Goal: Transaction & Acquisition: Download file/media

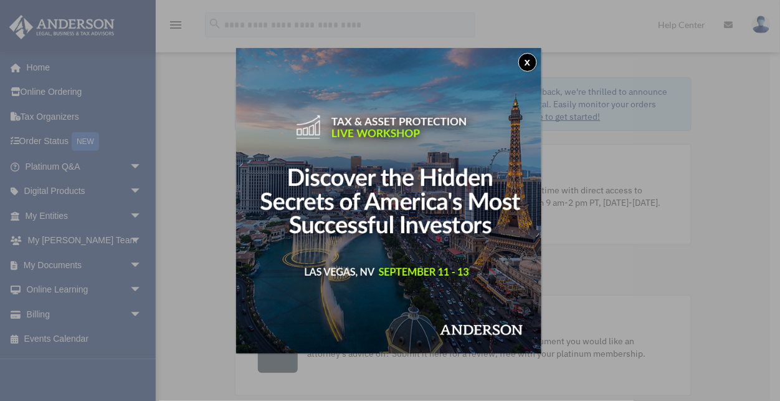
click at [529, 62] on button "x" at bounding box center [528, 62] width 19 height 19
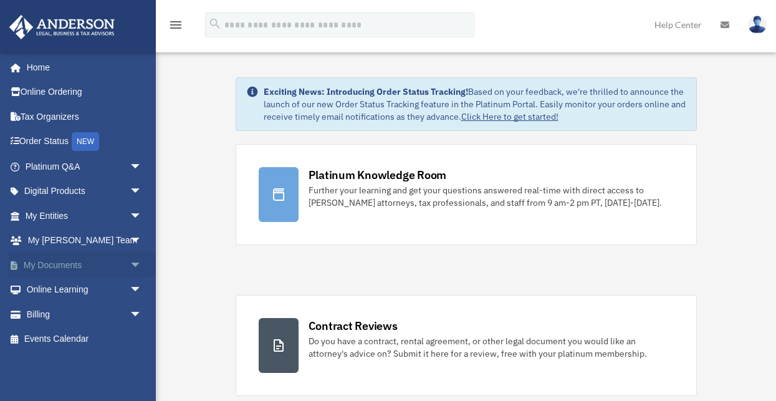
click at [62, 265] on link "My Documents arrow_drop_down" at bounding box center [85, 264] width 152 height 25
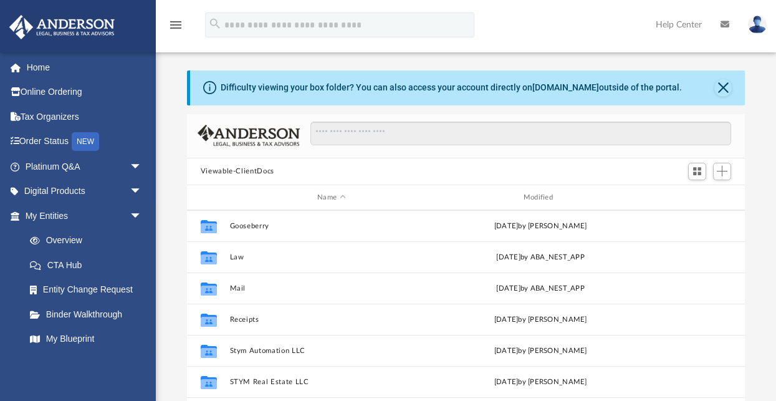
scroll to position [31, 0]
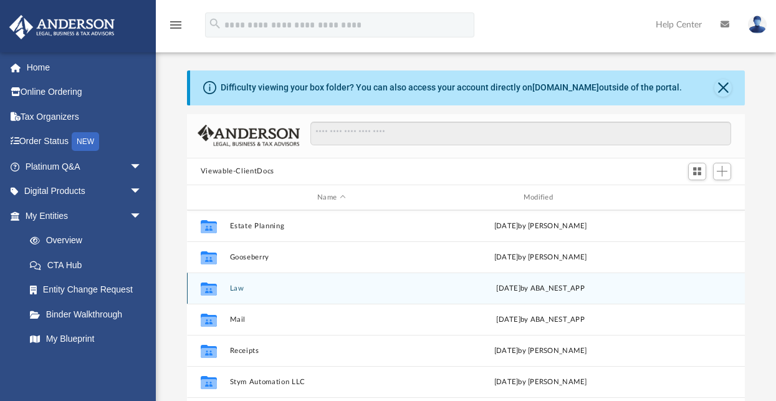
click at [225, 286] on div "Collaborated Folder Law Mon Aug 4 2025 by ABA_NEST_APP" at bounding box center [466, 287] width 558 height 31
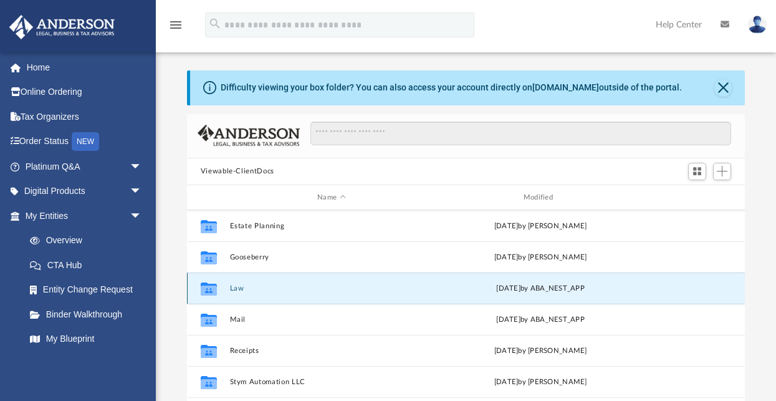
click at [226, 287] on div "Collaborated Folder Law Mon Aug 4 2025 by ABA_NEST_APP" at bounding box center [466, 287] width 558 height 31
drag, startPoint x: 226, startPoint y: 287, endPoint x: 211, endPoint y: 288, distance: 15.0
click at [211, 288] on icon "grid" at bounding box center [209, 288] width 16 height 13
click at [213, 287] on icon "grid" at bounding box center [209, 290] width 16 height 10
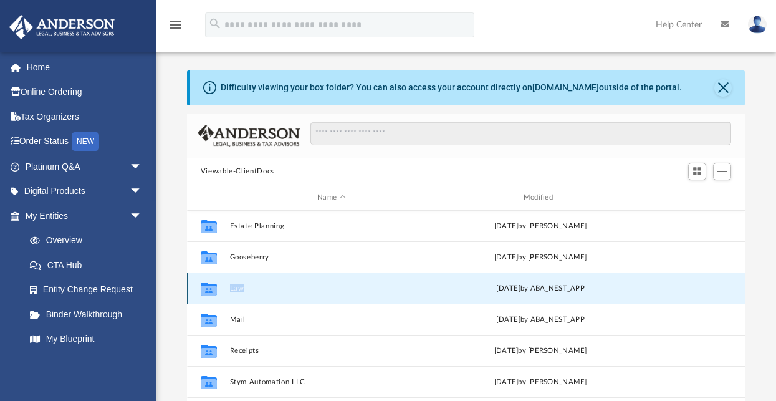
click at [213, 287] on icon "grid" at bounding box center [209, 290] width 16 height 10
click at [217, 289] on icon "Collaborated Folder" at bounding box center [209, 289] width 20 height 20
click at [210, 287] on icon "grid" at bounding box center [209, 290] width 16 height 10
click at [239, 287] on button "Law" at bounding box center [331, 288] width 204 height 8
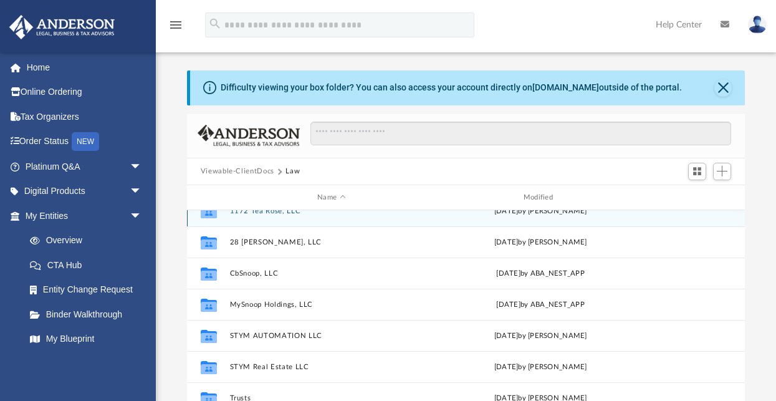
scroll to position [22, 0]
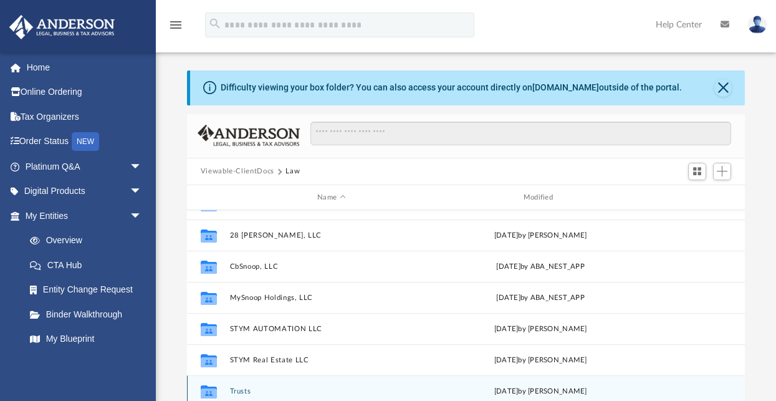
click at [237, 387] on button "Trusts" at bounding box center [331, 391] width 204 height 8
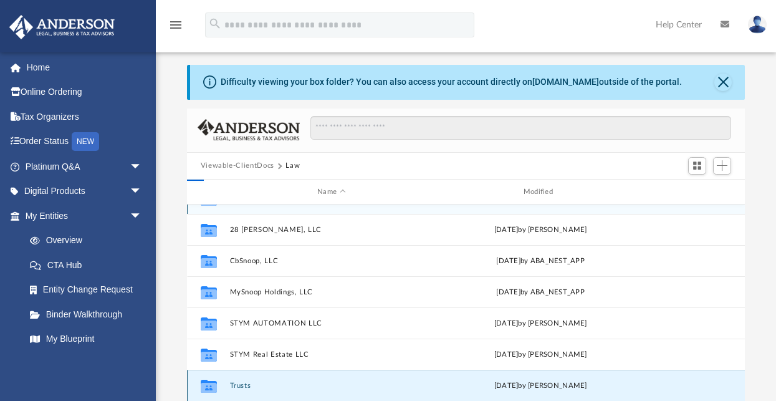
scroll to position [0, 0]
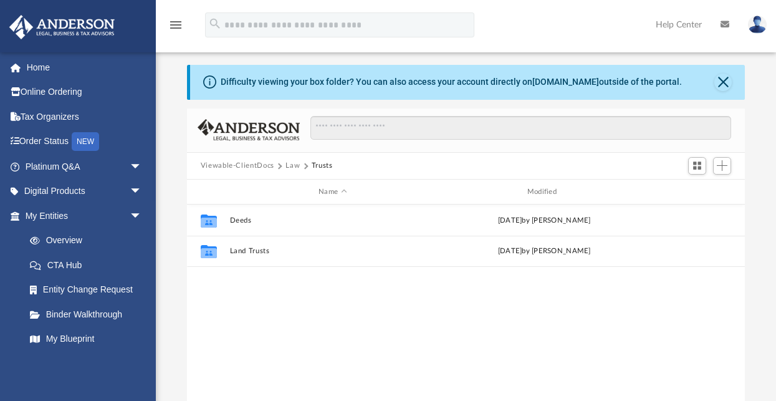
drag, startPoint x: 284, startPoint y: 326, endPoint x: 279, endPoint y: 320, distance: 8.4
click at [282, 322] on div "Collaborated Folder Deeds Mon Jun 23 2025 by Michelle Frank Collaborated Folder…" at bounding box center [466, 333] width 558 height 259
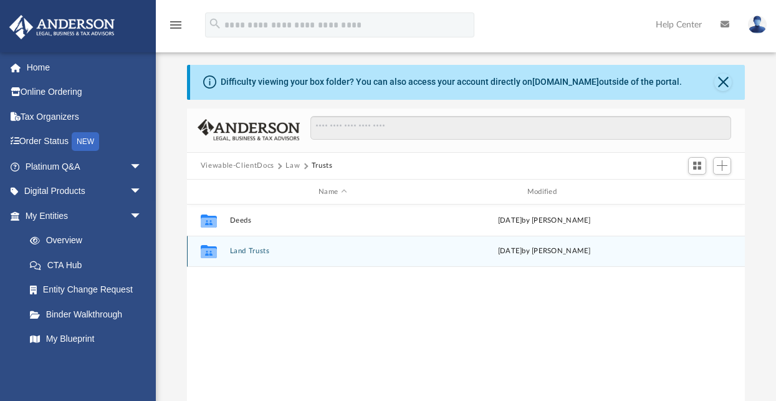
click at [248, 250] on button "Land Trusts" at bounding box center [332, 251] width 206 height 8
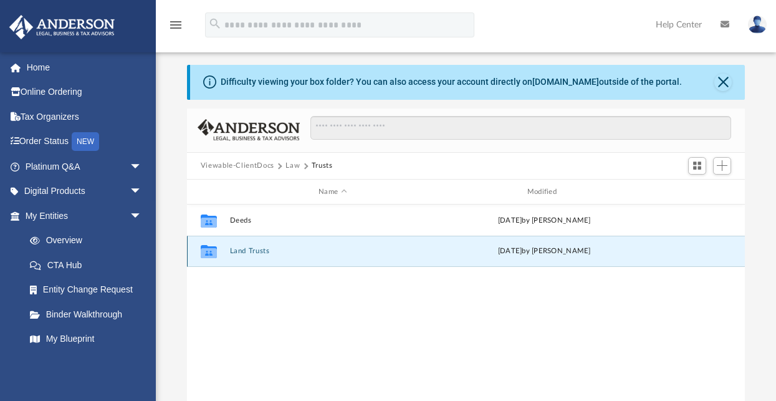
click at [248, 250] on button "Land Trusts" at bounding box center [332, 251] width 206 height 8
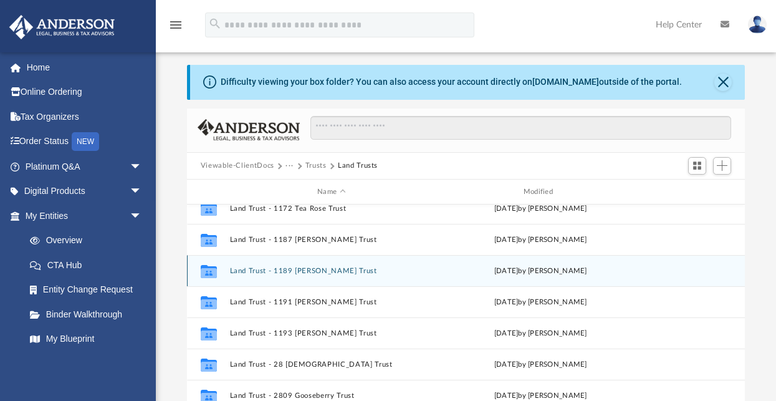
scroll to position [53, 0]
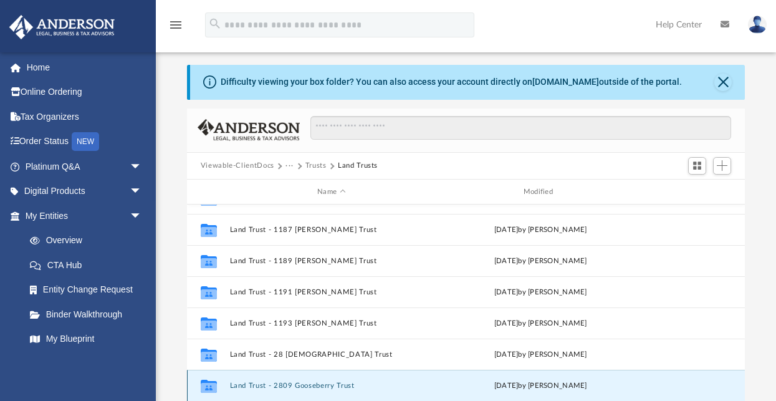
click at [291, 384] on button "Land Trust - 2809 Gooseberry Trust" at bounding box center [331, 385] width 204 height 8
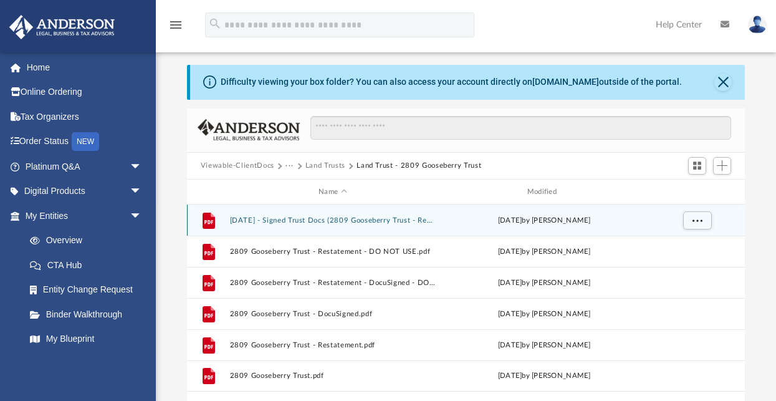
scroll to position [0, 0]
click at [696, 219] on span "More options" at bounding box center [697, 220] width 10 height 7
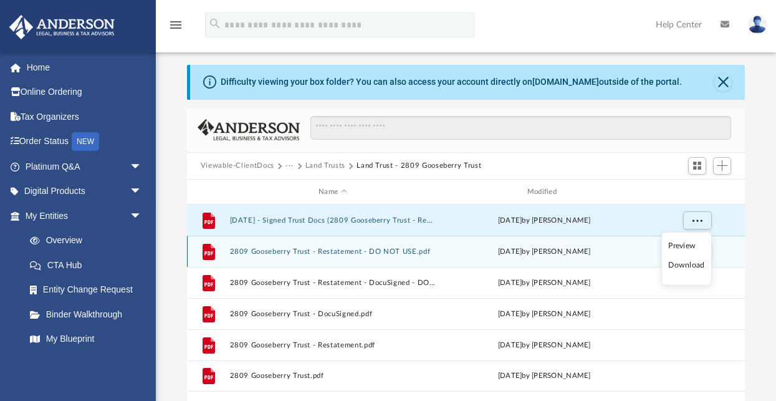
click at [690, 264] on li "Download" at bounding box center [686, 265] width 36 height 13
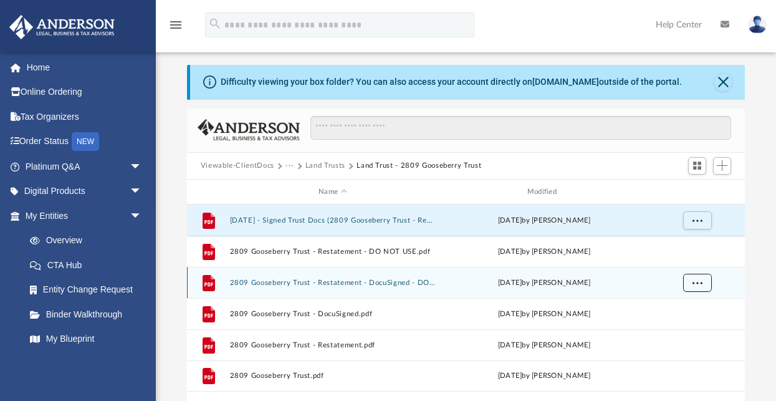
click at [704, 284] on button "More options" at bounding box center [696, 283] width 29 height 19
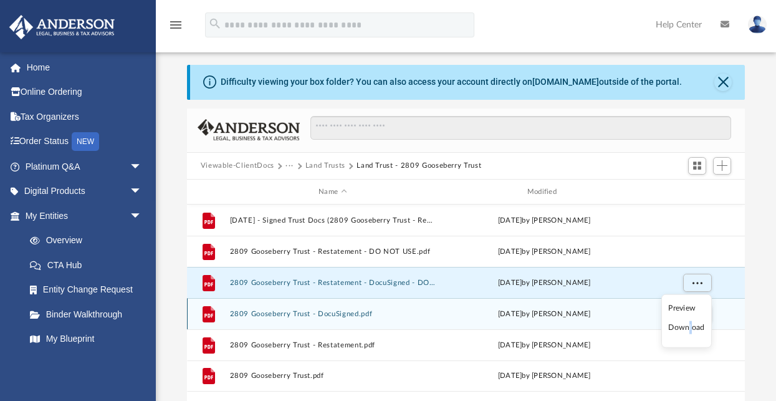
click at [691, 327] on li "Download" at bounding box center [686, 327] width 36 height 13
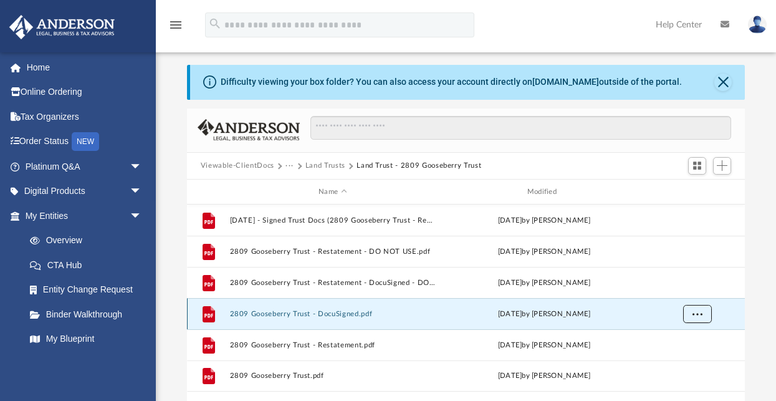
click at [702, 314] on button "More options" at bounding box center [696, 314] width 29 height 19
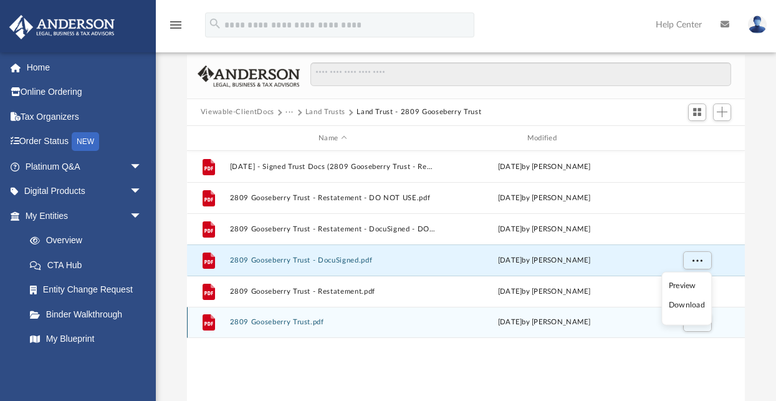
scroll to position [68, 0]
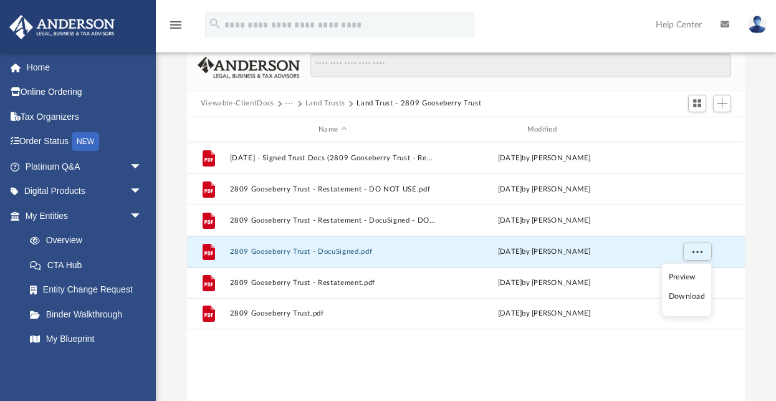
click at [678, 294] on li "Download" at bounding box center [687, 296] width 36 height 13
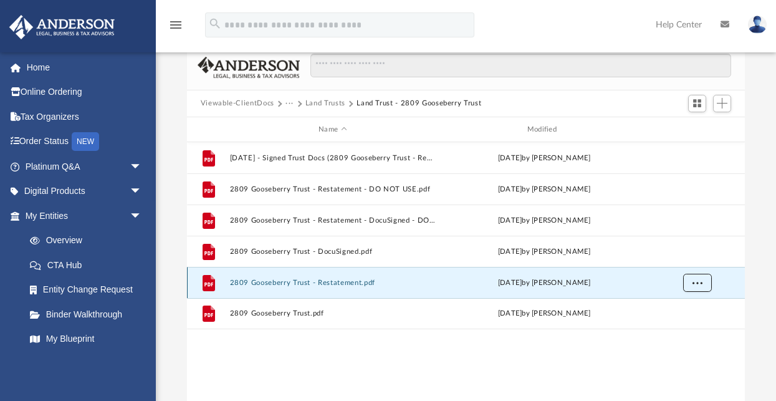
click at [699, 282] on span "More options" at bounding box center [697, 282] width 10 height 7
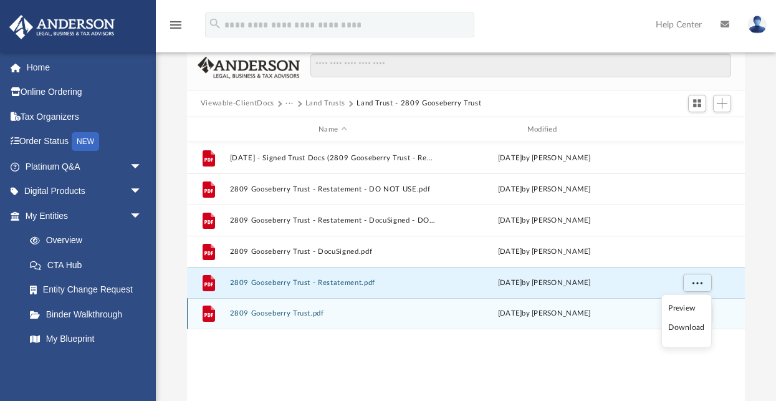
click at [690, 327] on li "Download" at bounding box center [686, 327] width 36 height 13
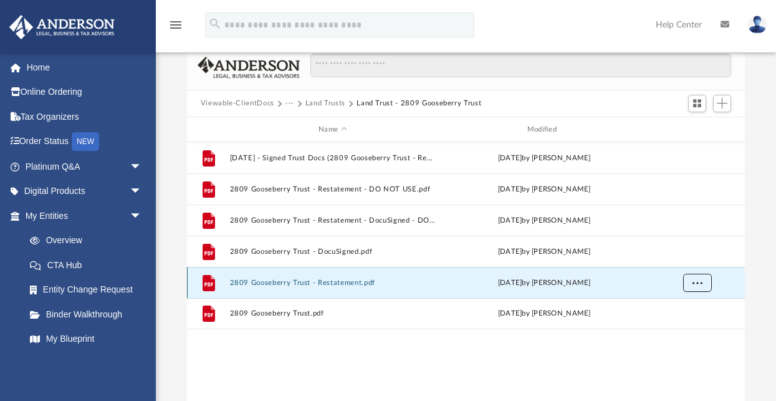
click at [699, 282] on span "More options" at bounding box center [697, 282] width 10 height 7
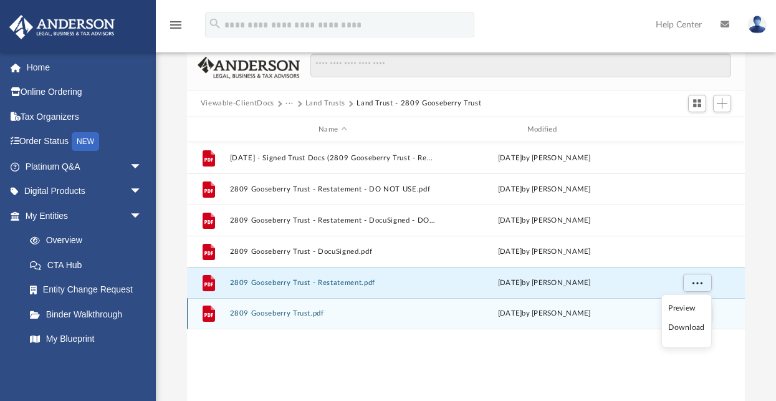
click at [680, 328] on li "Download" at bounding box center [686, 327] width 36 height 13
click at [695, 314] on span "More options" at bounding box center [697, 313] width 10 height 7
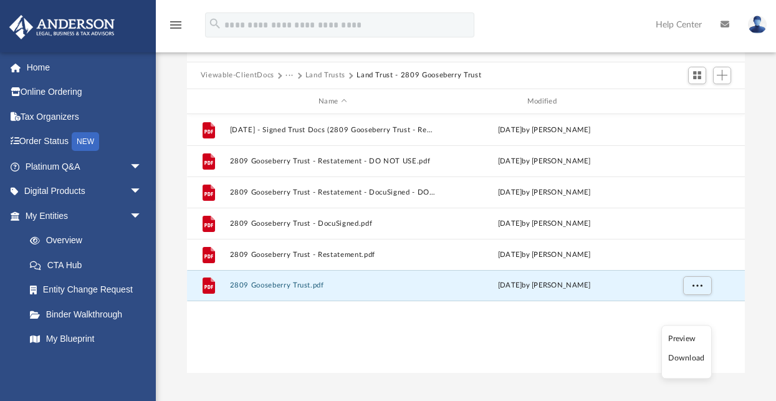
scroll to position [161, 0]
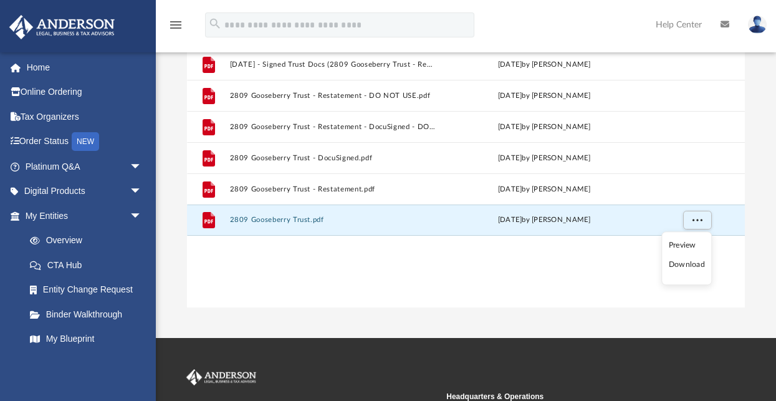
click at [692, 265] on li "Download" at bounding box center [687, 265] width 36 height 13
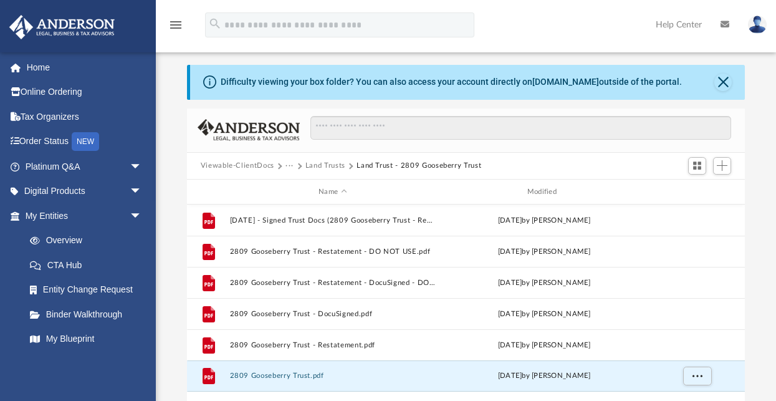
scroll to position [0, 0]
